Goal: Information Seeking & Learning: Learn about a topic

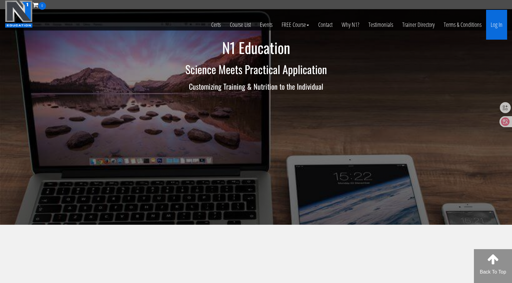
click at [493, 26] on link "Log In" at bounding box center [496, 25] width 21 height 30
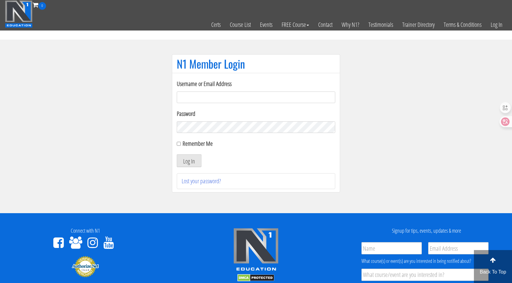
click at [255, 96] on input "Username or Email Address" at bounding box center [256, 97] width 158 height 12
type input "[EMAIL_ADDRESS][DOMAIN_NAME]"
click at [195, 161] on button "Log In" at bounding box center [189, 160] width 25 height 13
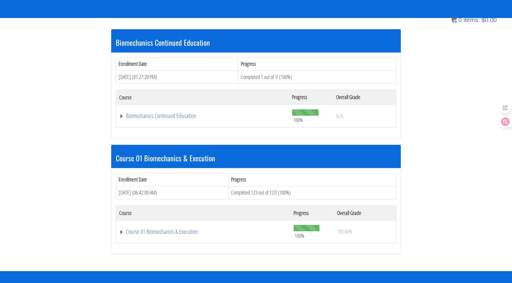
scroll to position [106, 0]
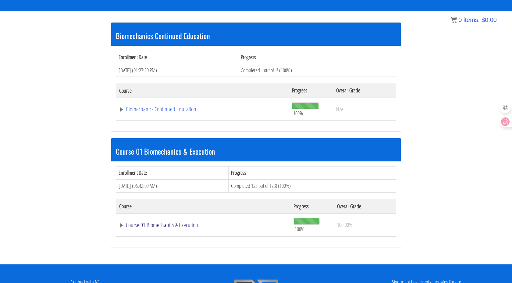
click at [155, 112] on link "Course 01 Biomechanics & Execution" at bounding box center [202, 109] width 167 height 6
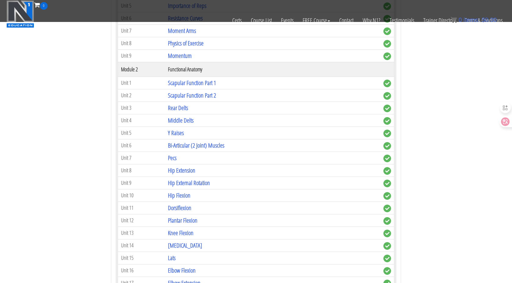
scroll to position [372, 0]
click at [182, 81] on link "Scapular Function Part 1" at bounding box center [192, 82] width 48 height 8
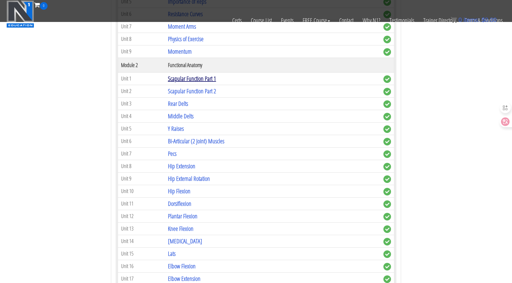
scroll to position [377, 0]
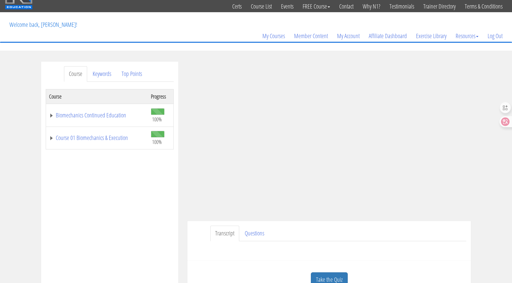
scroll to position [54, 0]
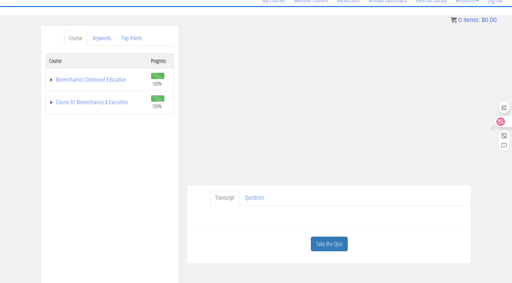
click at [503, 123] on icon at bounding box center [500, 121] width 9 height 9
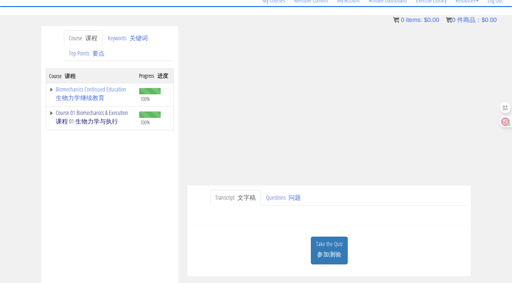
click at [76, 115] on link "Course 01 Biomechanics & Execution 课程 01 生物力学与执行" at bounding box center [91, 118] width 84 height 17
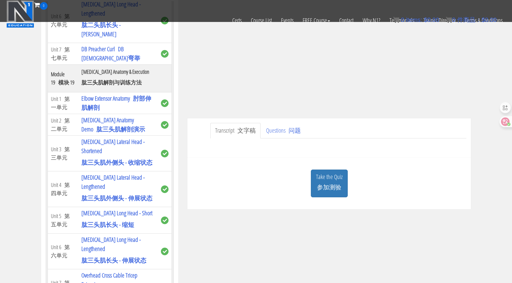
scroll to position [0, 0]
